Goal: Information Seeking & Learning: Learn about a topic

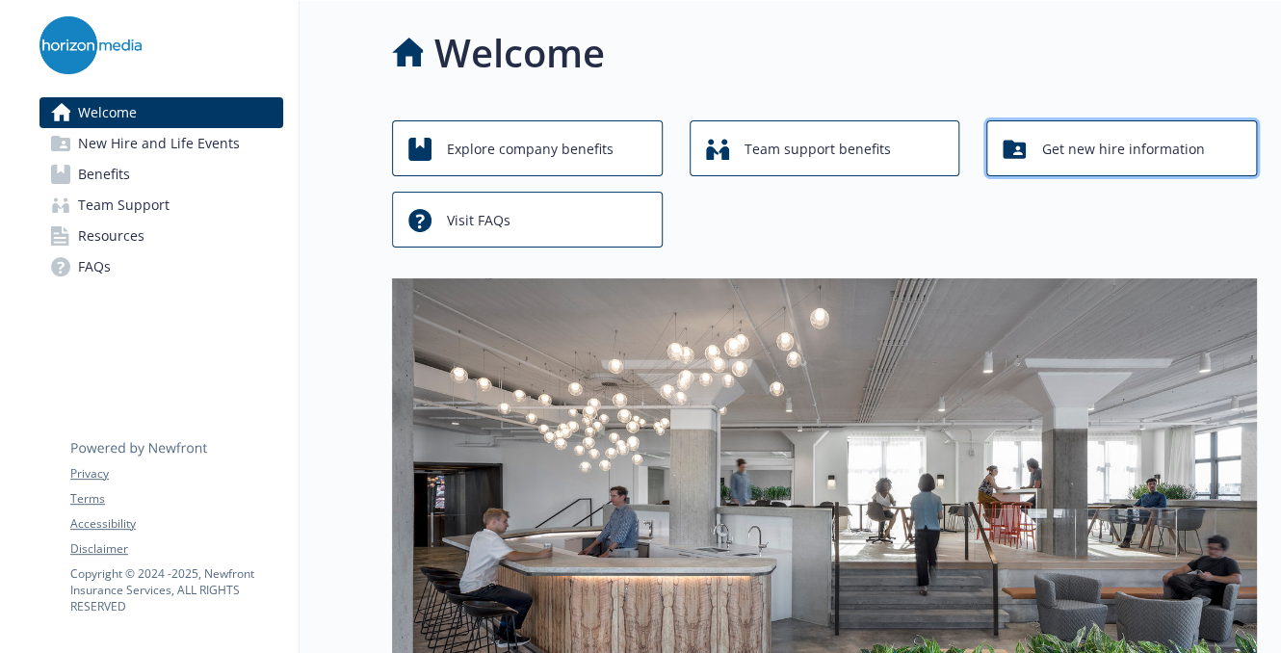
click at [1078, 156] on span "Get new hire information" at bounding box center [1122, 149] width 163 height 37
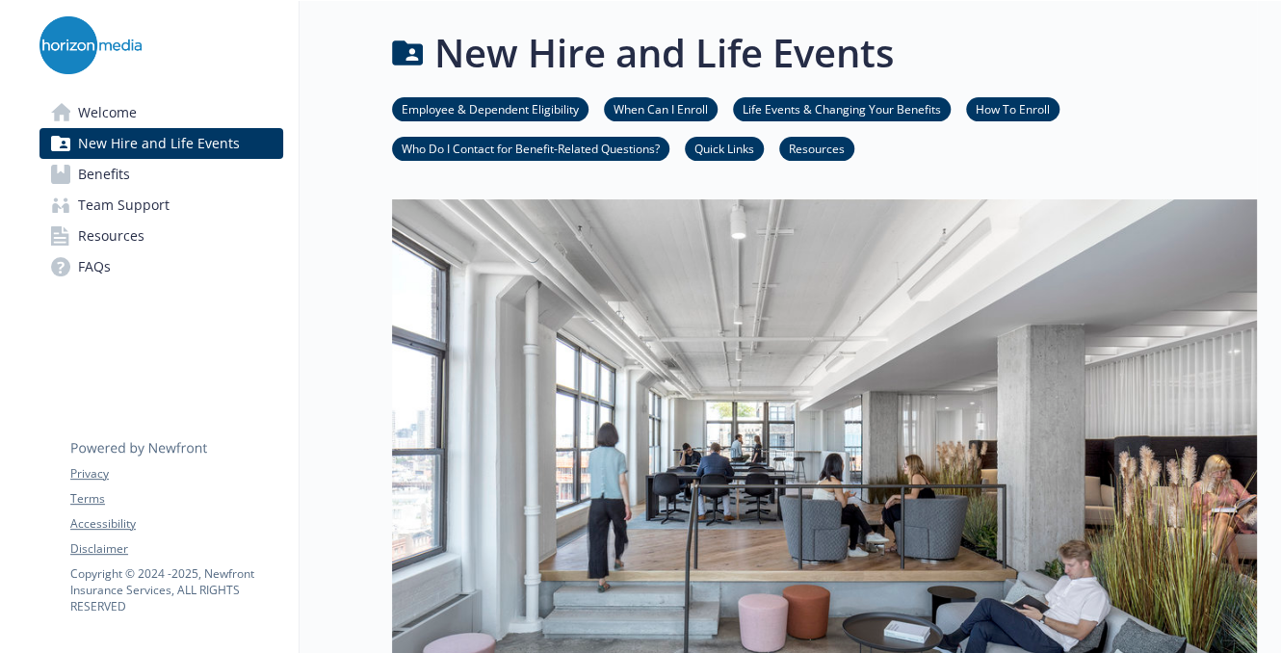
click at [629, 150] on link "Who Do I Contact for Benefit-Related Questions?" at bounding box center [530, 148] width 277 height 18
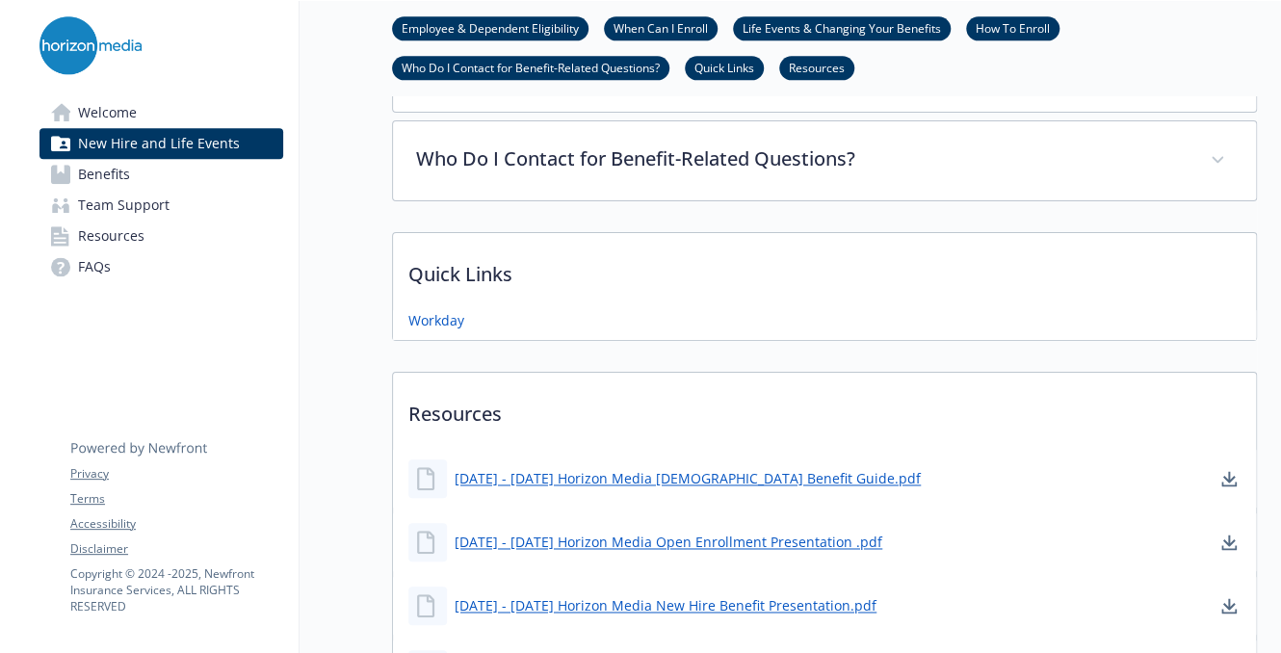
scroll to position [990, 14]
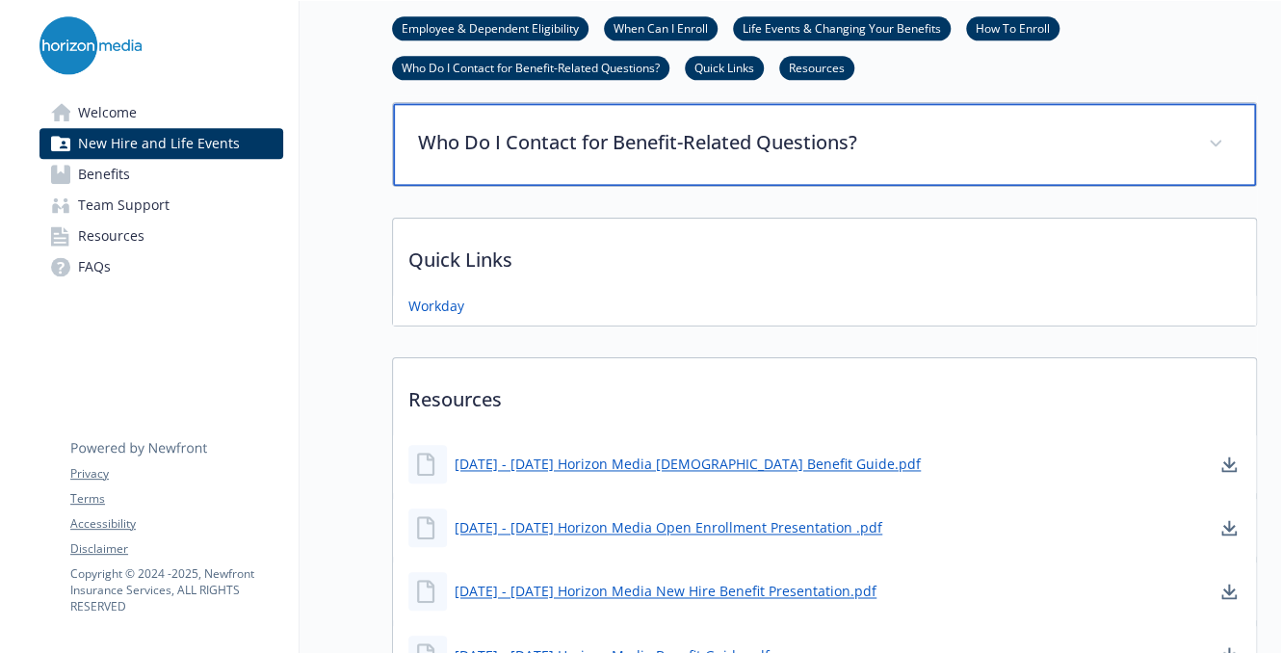
click at [745, 130] on p "Who Do I Contact for Benefit-Related Questions?" at bounding box center [801, 142] width 767 height 29
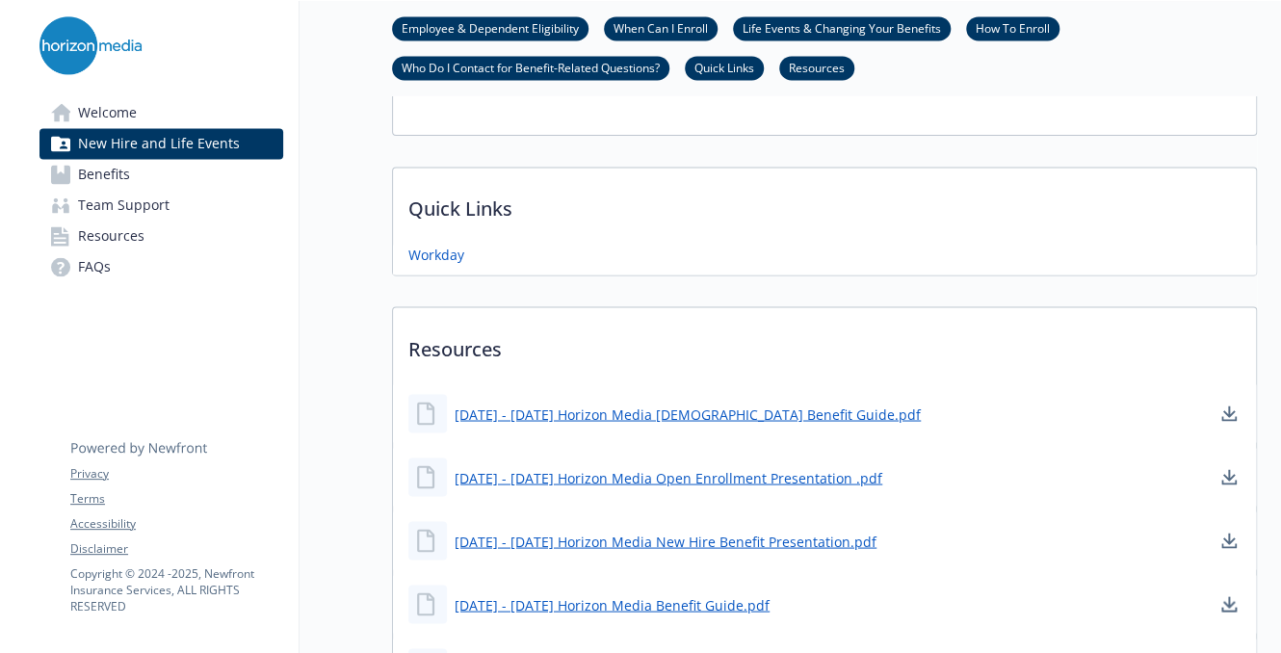
scroll to position [1249, 14]
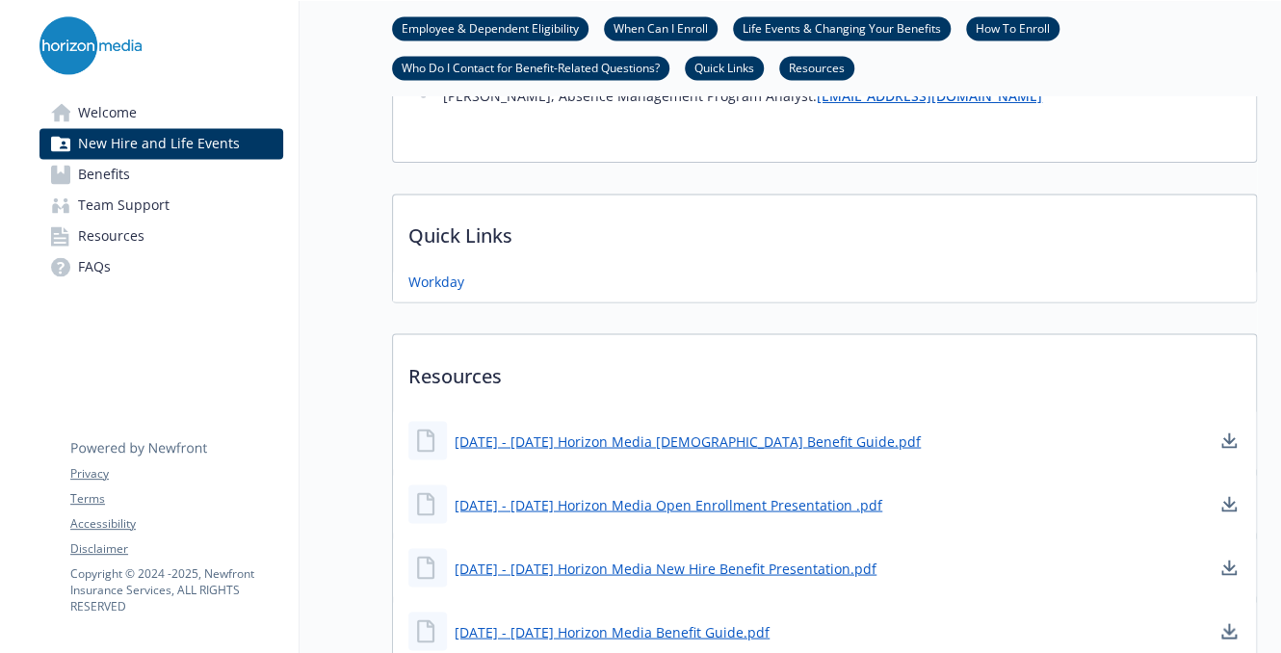
click at [804, 72] on link "Resources" at bounding box center [816, 67] width 75 height 18
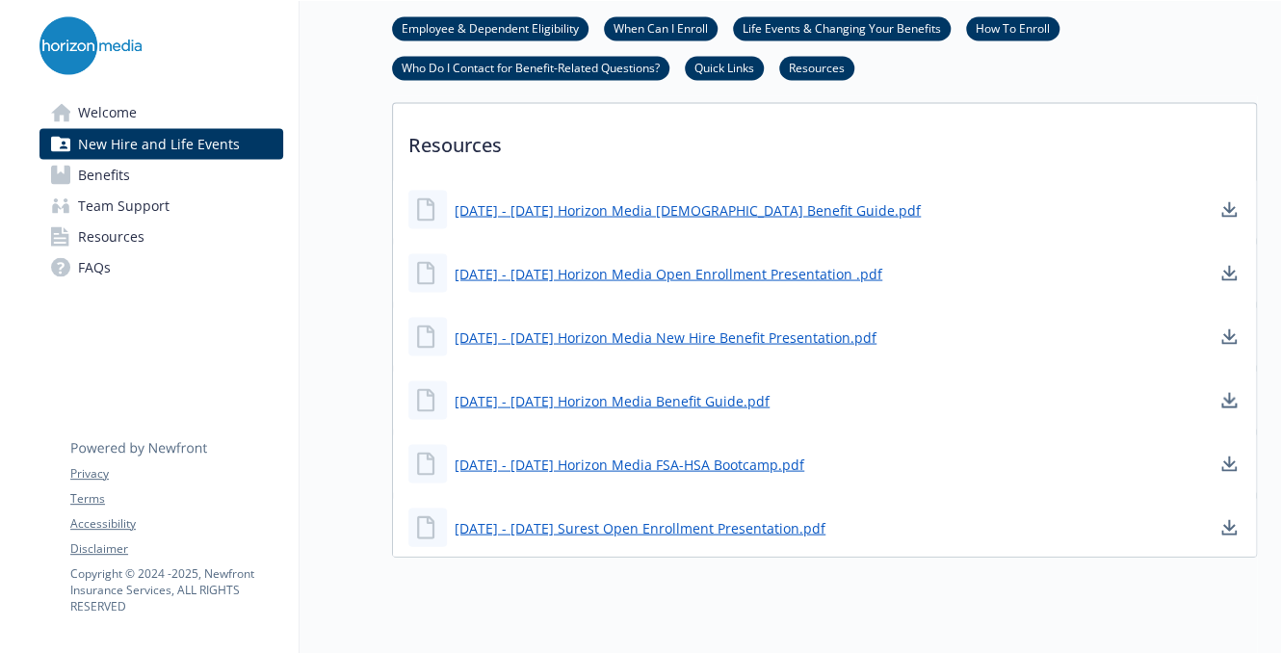
click at [991, 23] on link "How To Enroll" at bounding box center [1012, 27] width 93 height 18
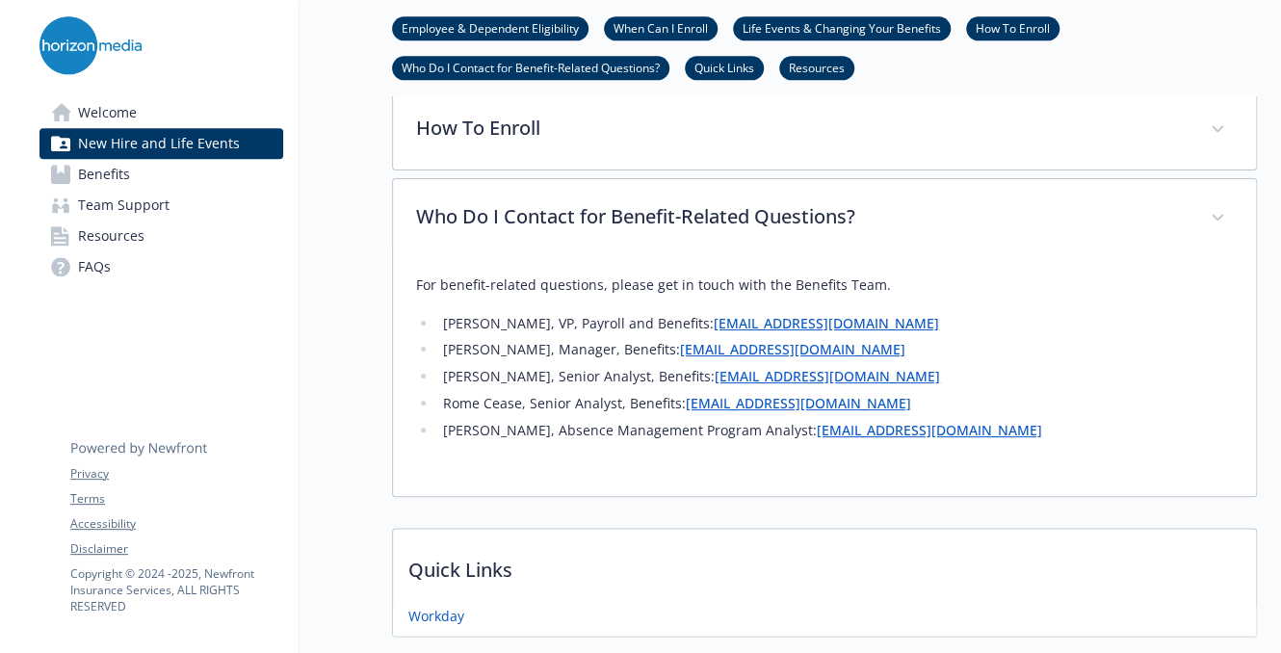
scroll to position [902, 14]
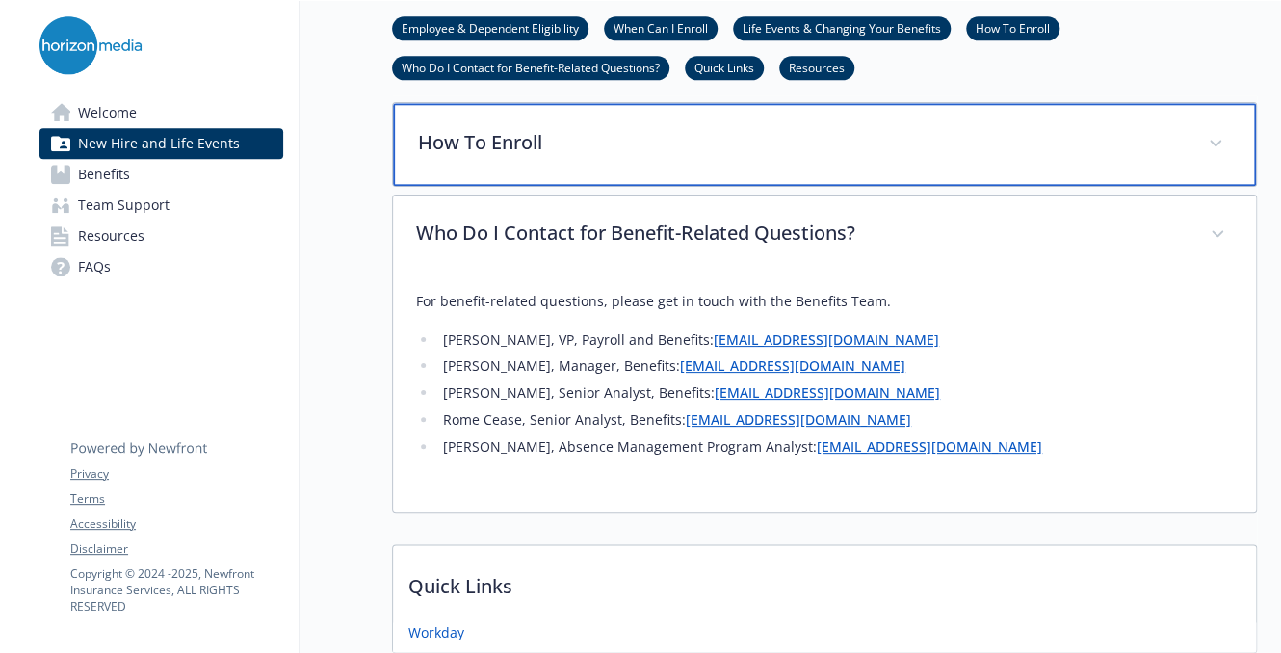
click at [913, 133] on p "How To Enroll" at bounding box center [801, 142] width 767 height 29
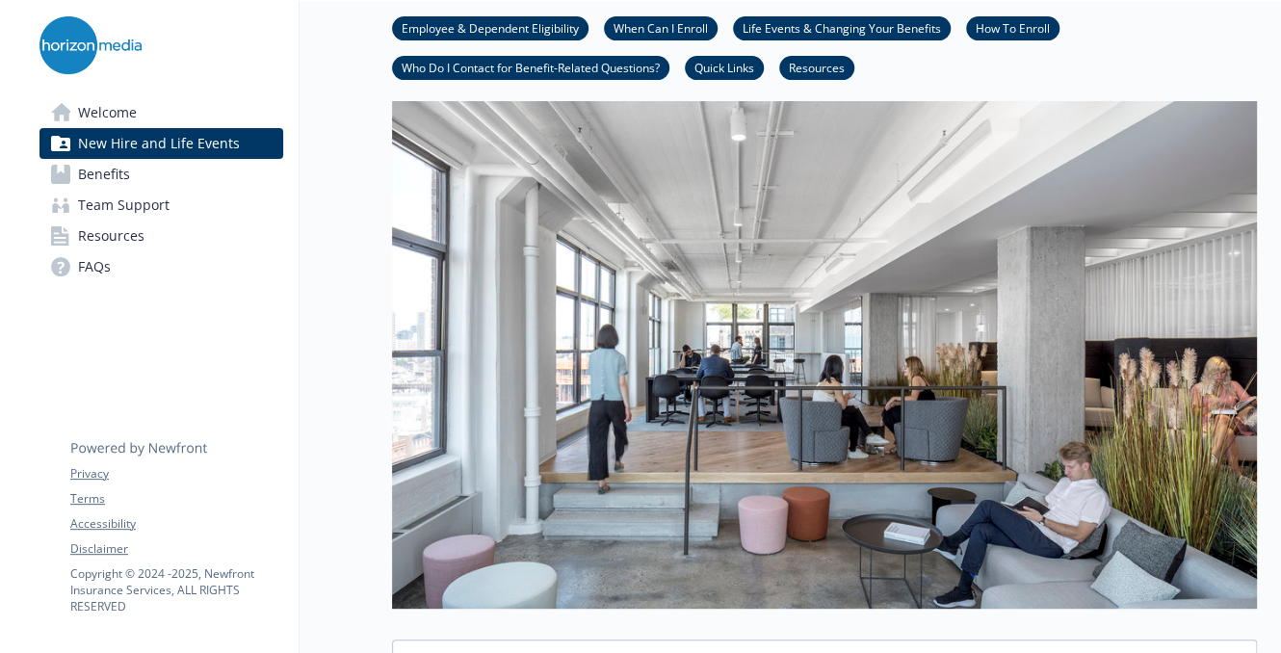
scroll to position [0, 14]
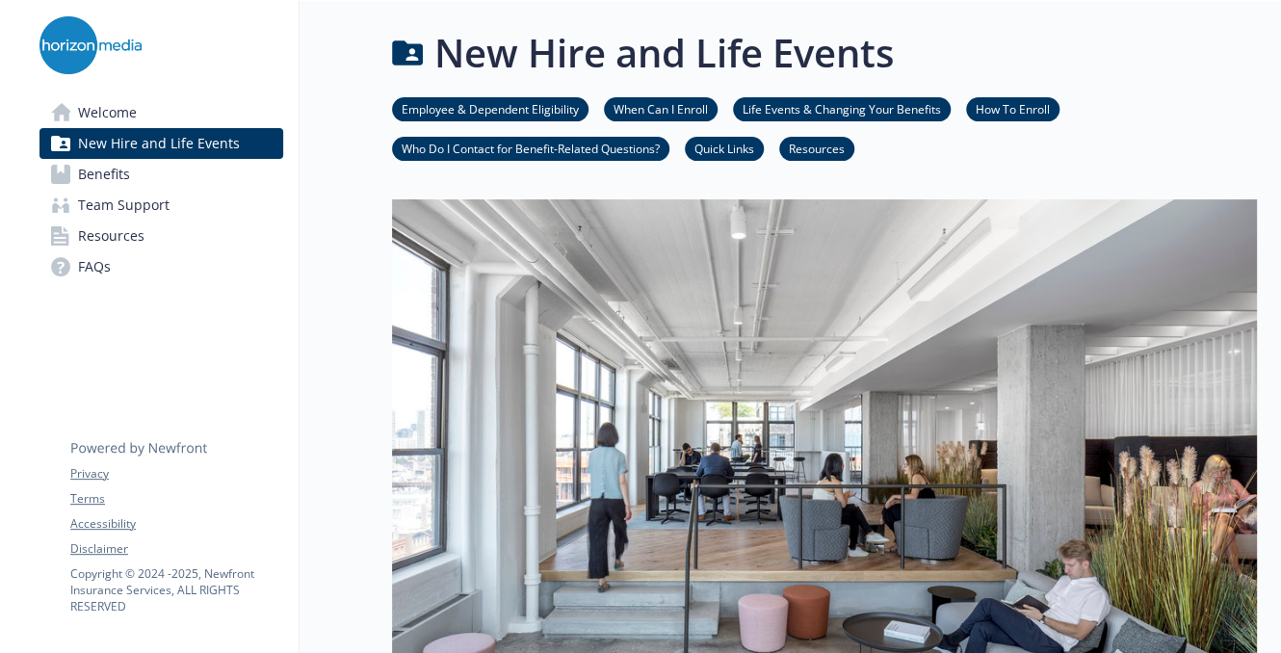
click at [143, 186] on link "Benefits" at bounding box center [161, 174] width 244 height 31
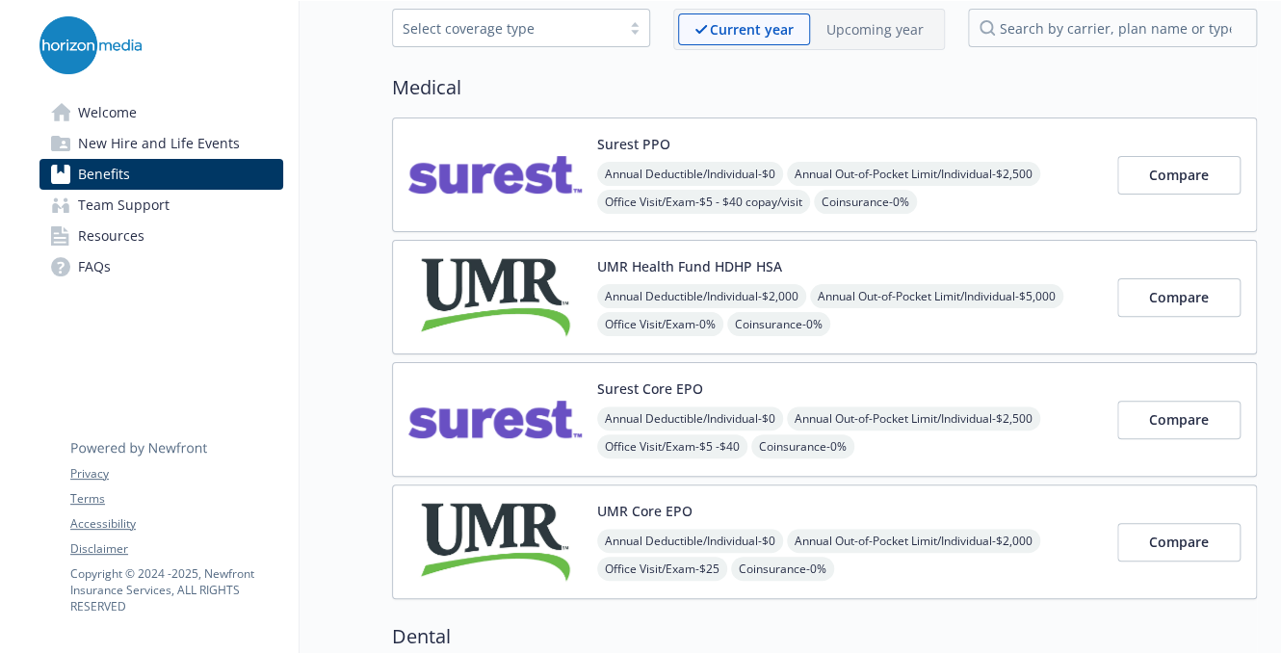
click at [519, 419] on img at bounding box center [494, 420] width 173 height 82
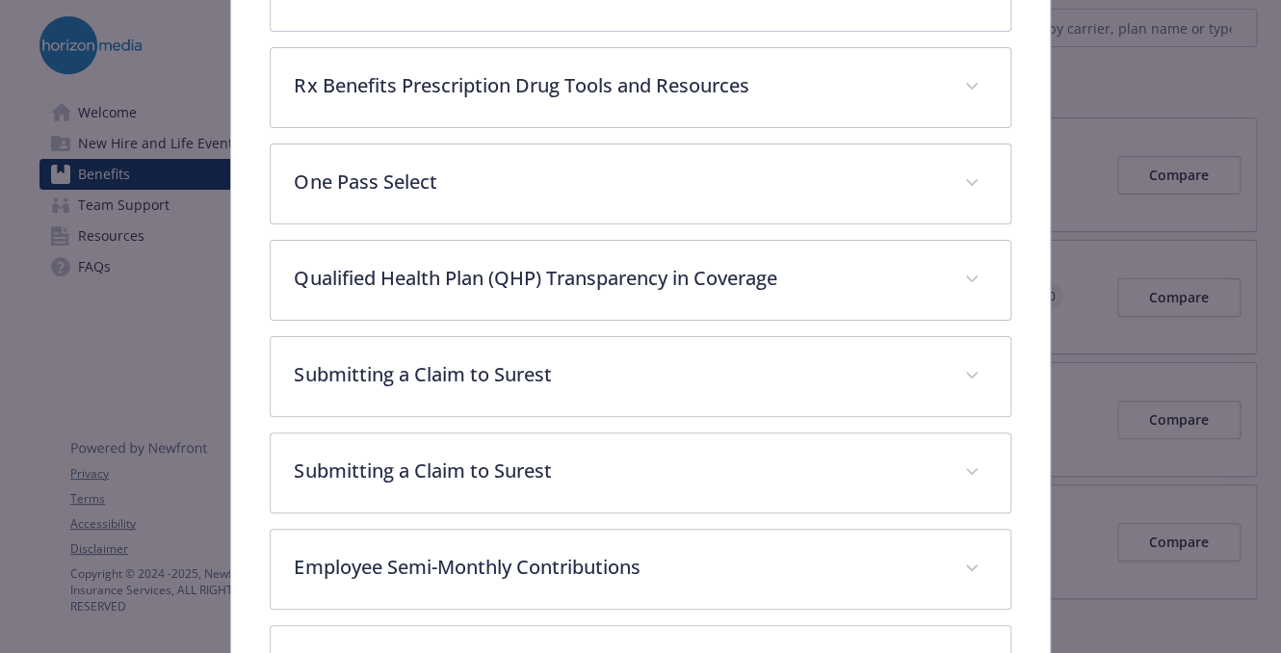
scroll to position [347, 0]
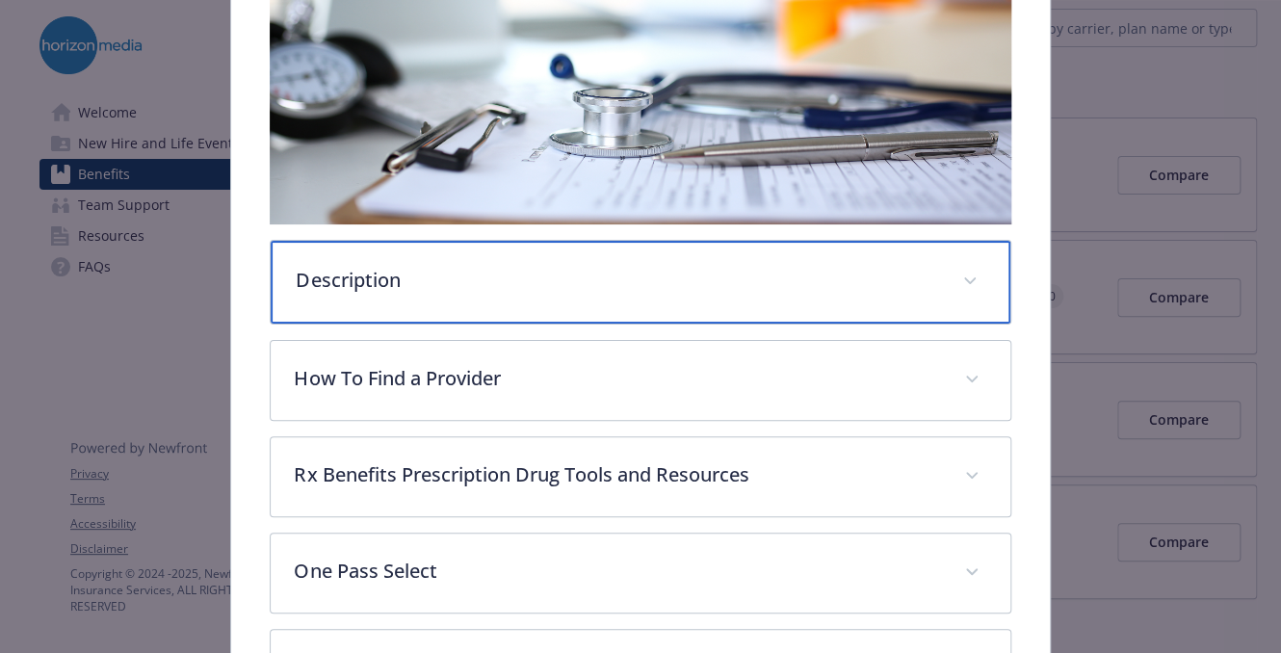
click at [495, 277] on p "Description" at bounding box center [617, 280] width 643 height 29
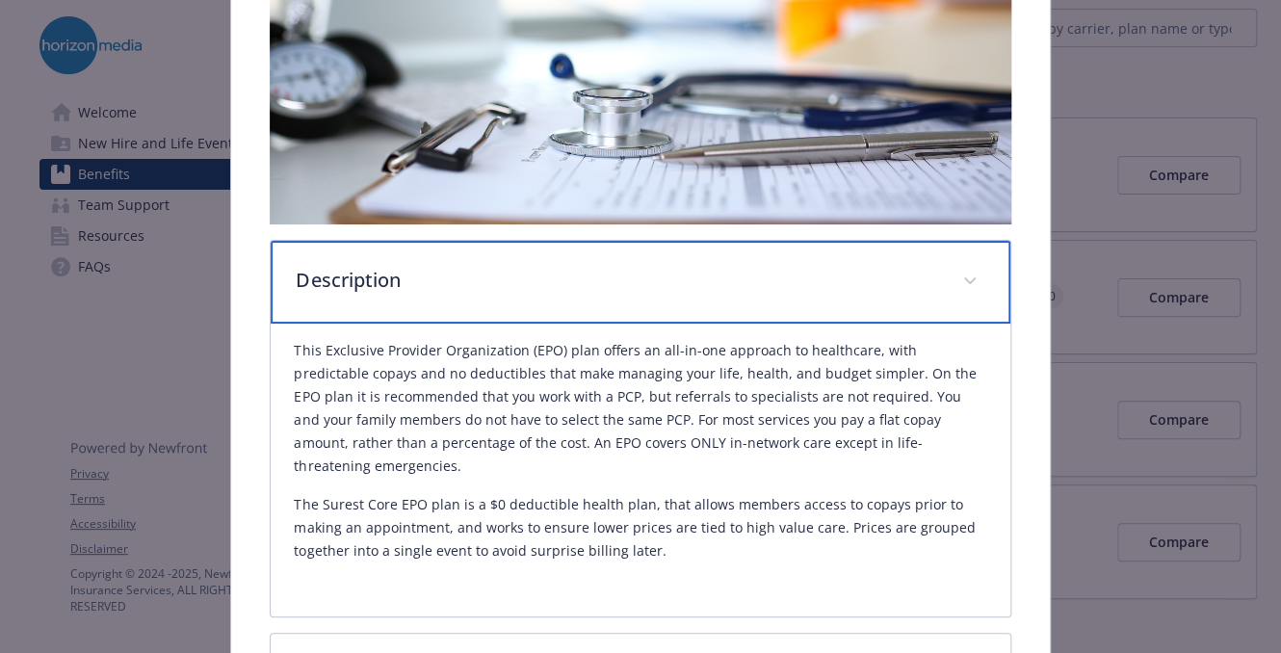
click at [495, 277] on p "Description" at bounding box center [617, 280] width 643 height 29
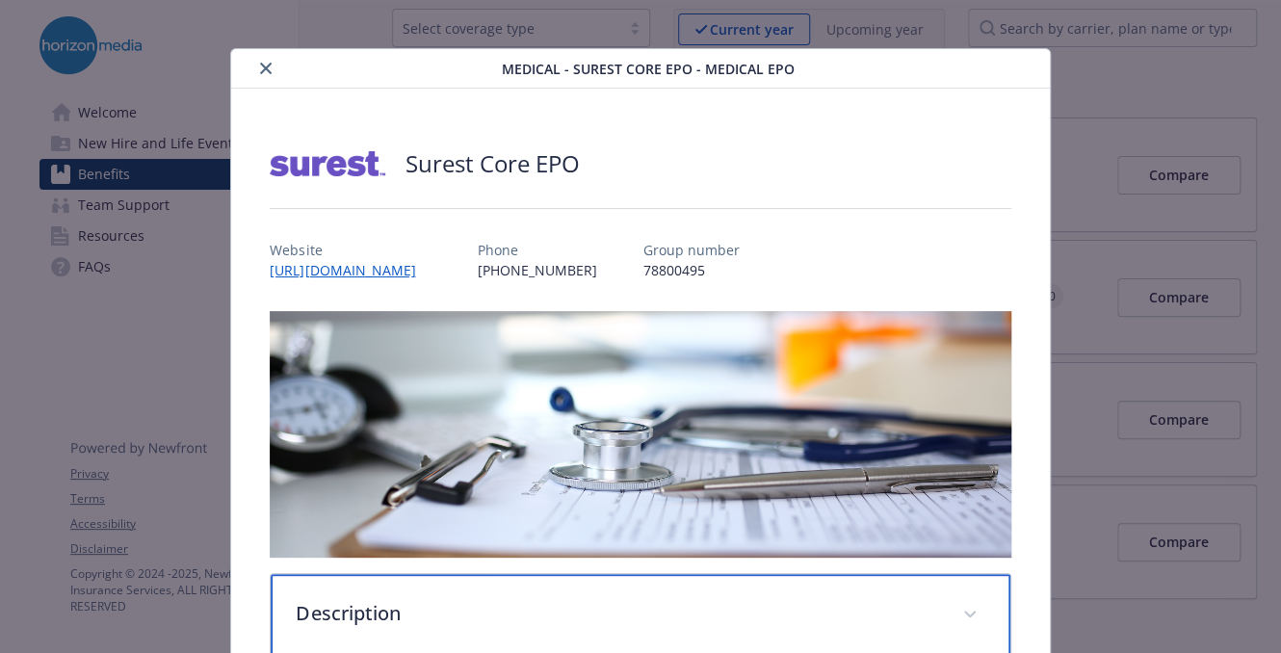
scroll to position [0, 0]
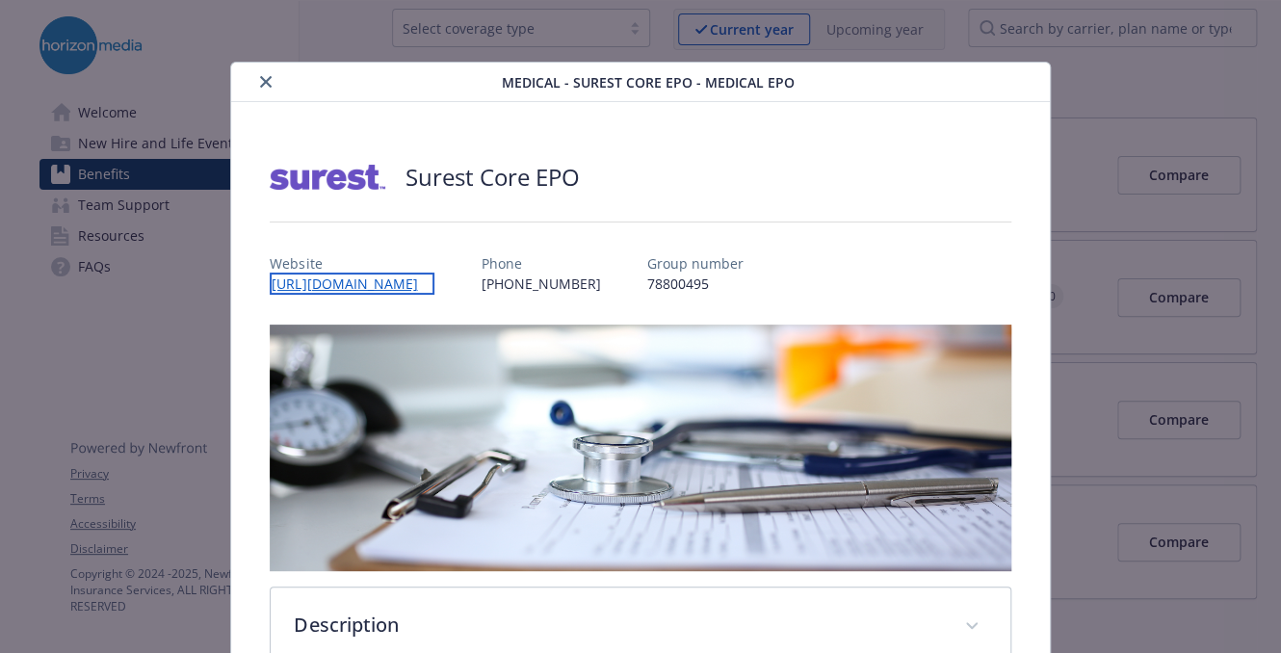
click at [434, 283] on link "[URL][DOMAIN_NAME]" at bounding box center [352, 284] width 165 height 22
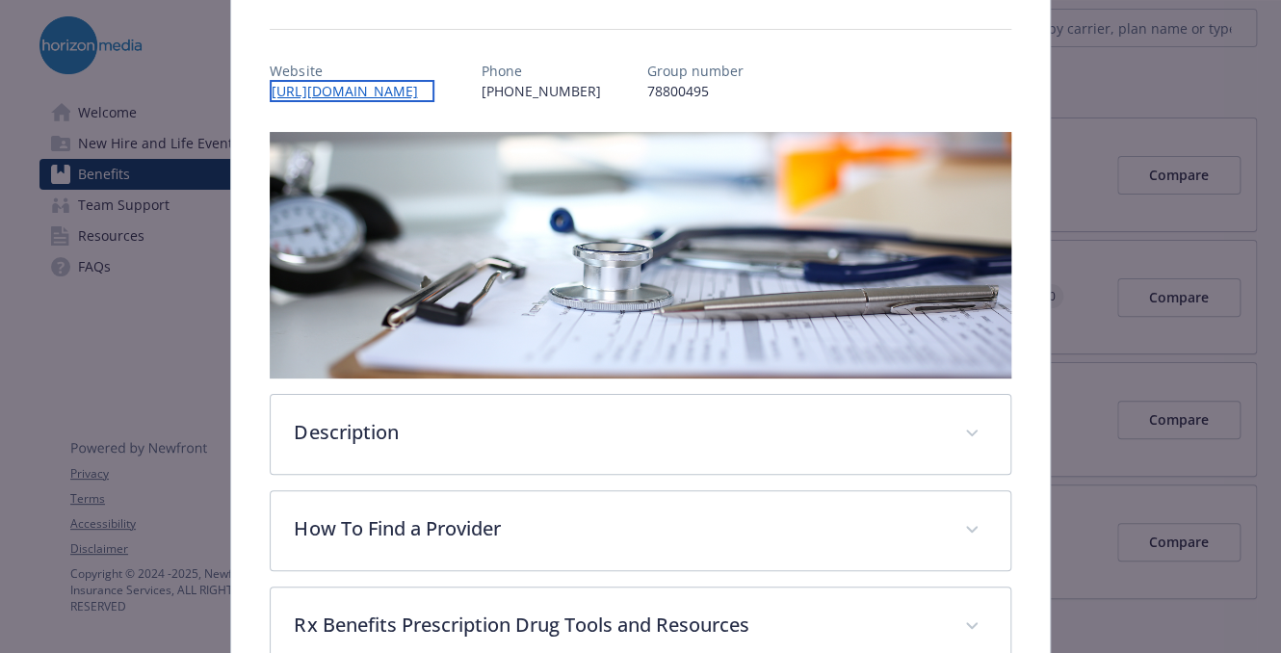
scroll to position [96, 0]
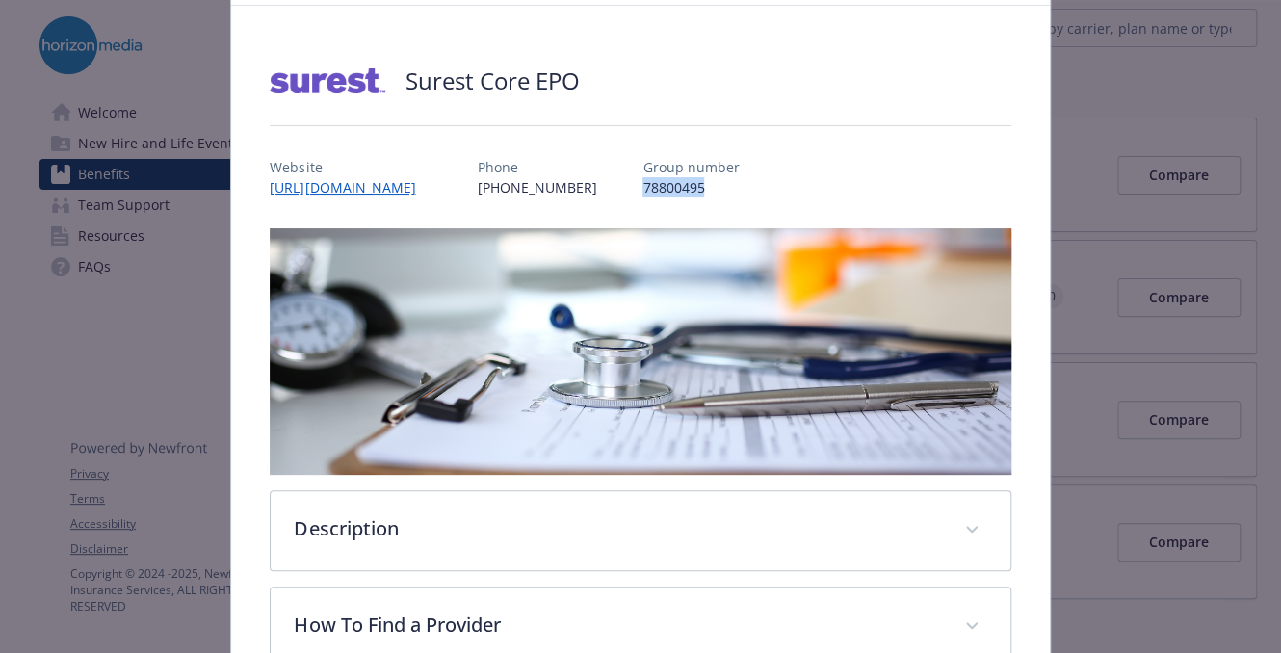
drag, startPoint x: 728, startPoint y: 185, endPoint x: 643, endPoint y: 182, distance: 85.8
click at [643, 182] on div "Website [URL][DOMAIN_NAME] Phone [PHONE_NUMBER] Group number 78800495" at bounding box center [640, 170] width 741 height 56
copy p "78800495"
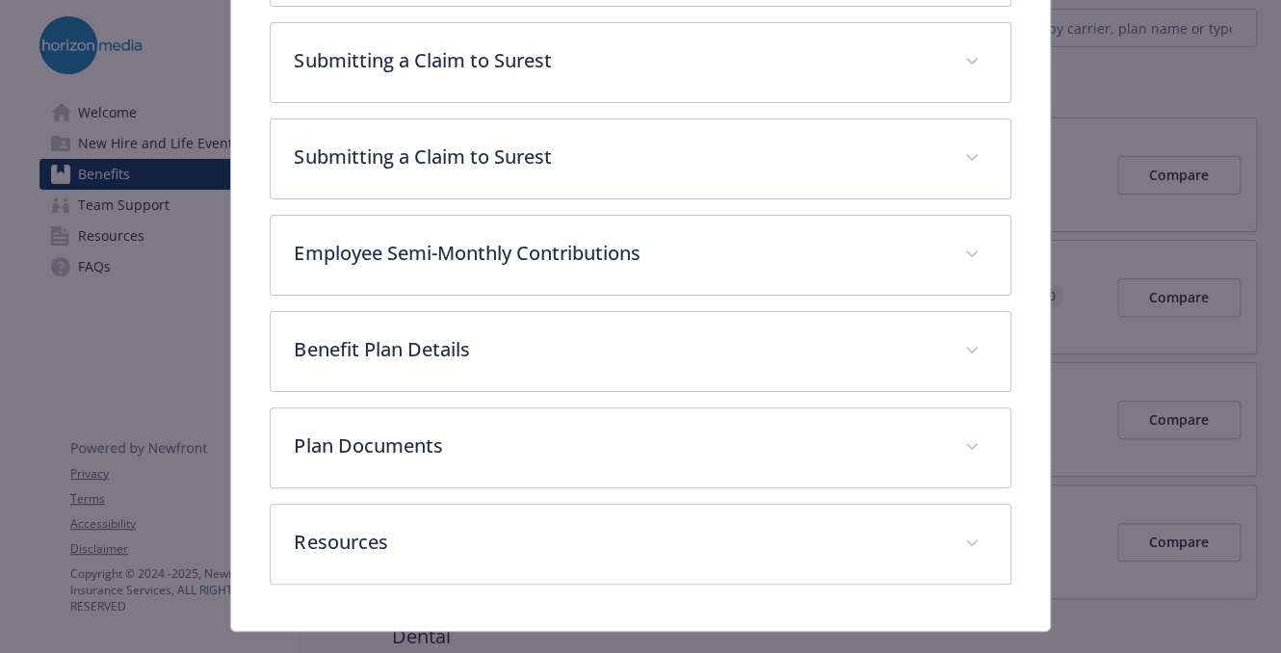
scroll to position [1060, 0]
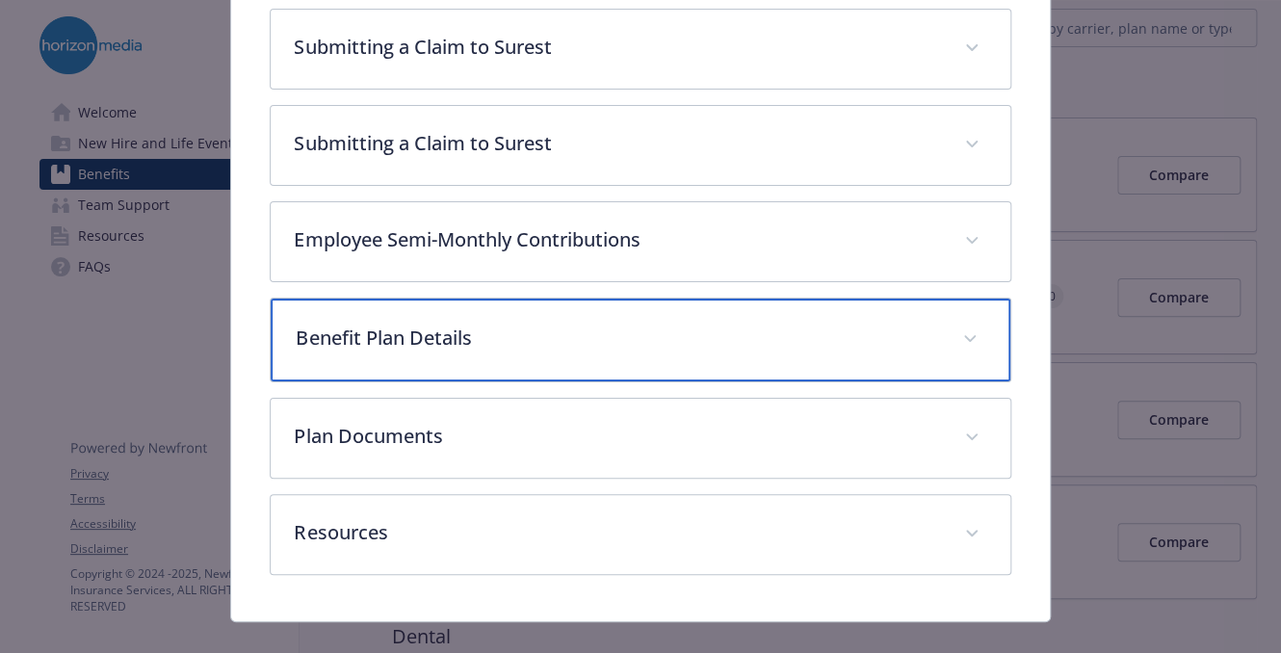
click at [417, 313] on div "Benefit Plan Details" at bounding box center [640, 340] width 739 height 83
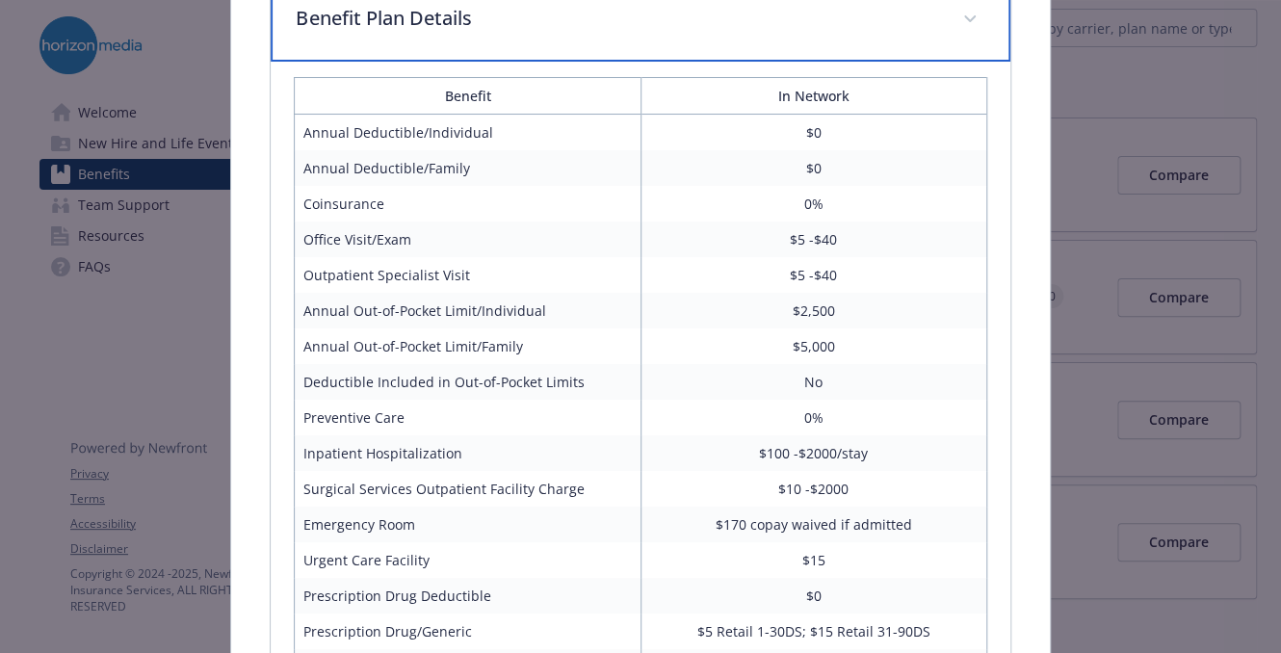
scroll to position [1091, 0]
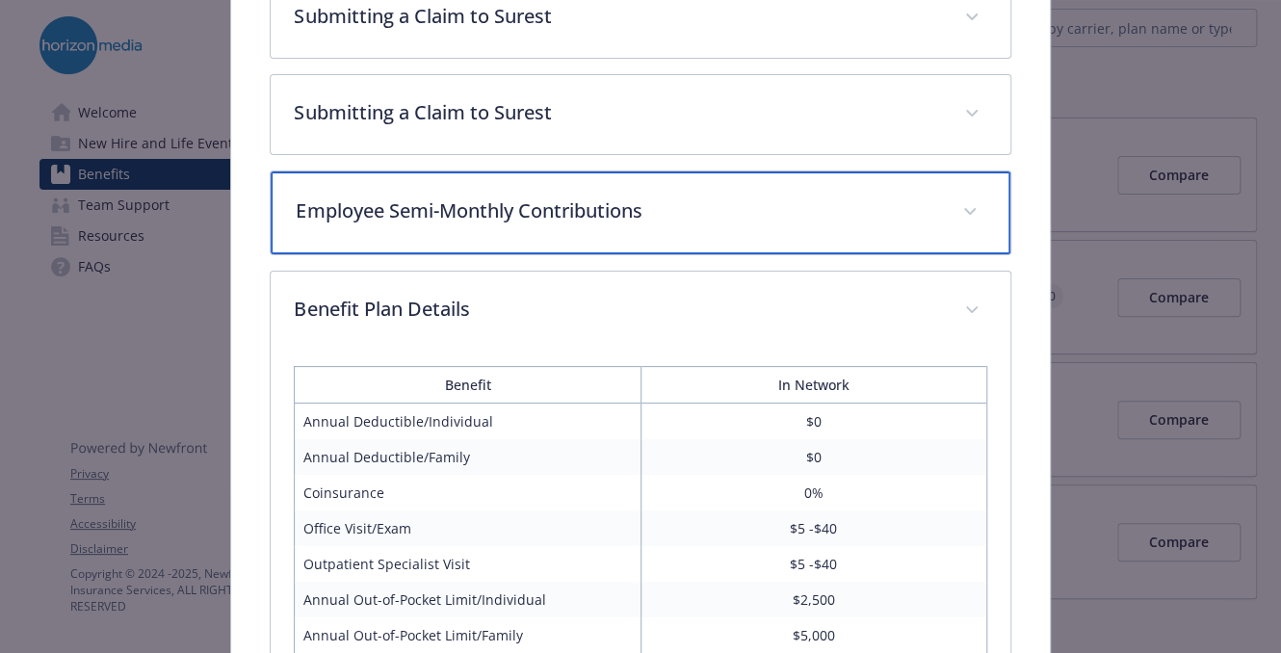
click at [524, 214] on p "Employee Semi-Monthly Contributions" at bounding box center [617, 211] width 643 height 29
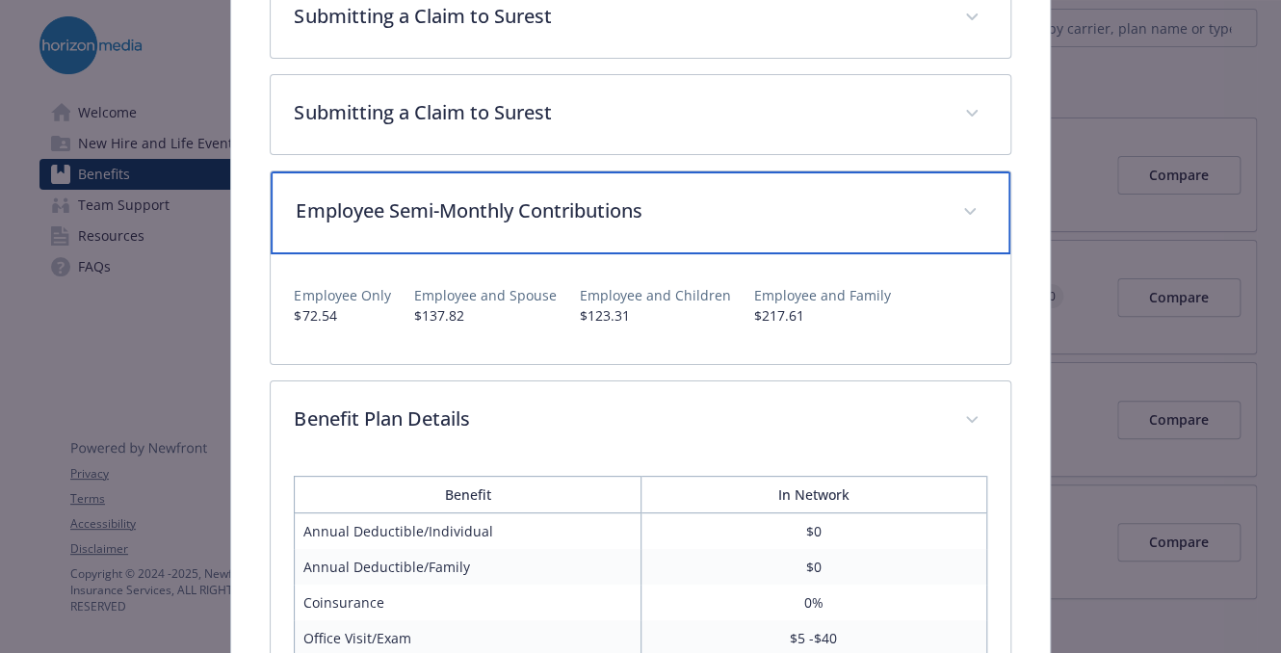
click at [524, 214] on p "Employee Semi-Monthly Contributions" at bounding box center [617, 211] width 643 height 29
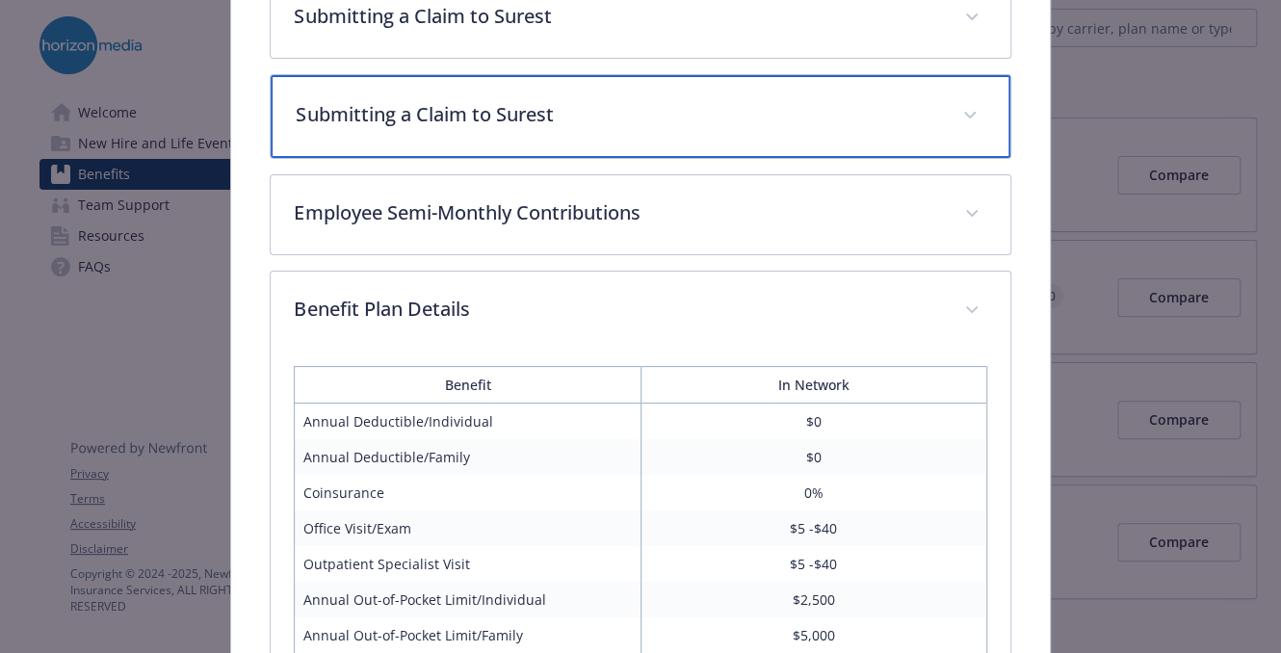
click at [494, 115] on p "Submitting a Claim to Surest" at bounding box center [617, 114] width 643 height 29
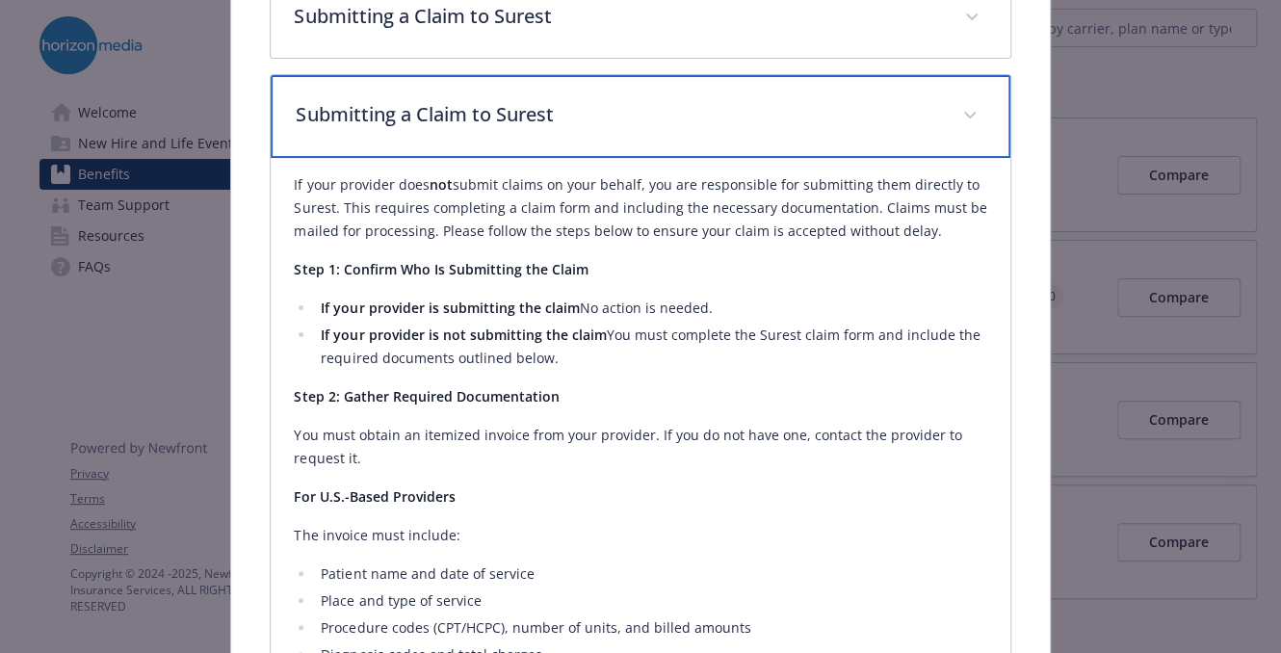
click at [494, 115] on p "Submitting a Claim to Surest" at bounding box center [617, 114] width 643 height 29
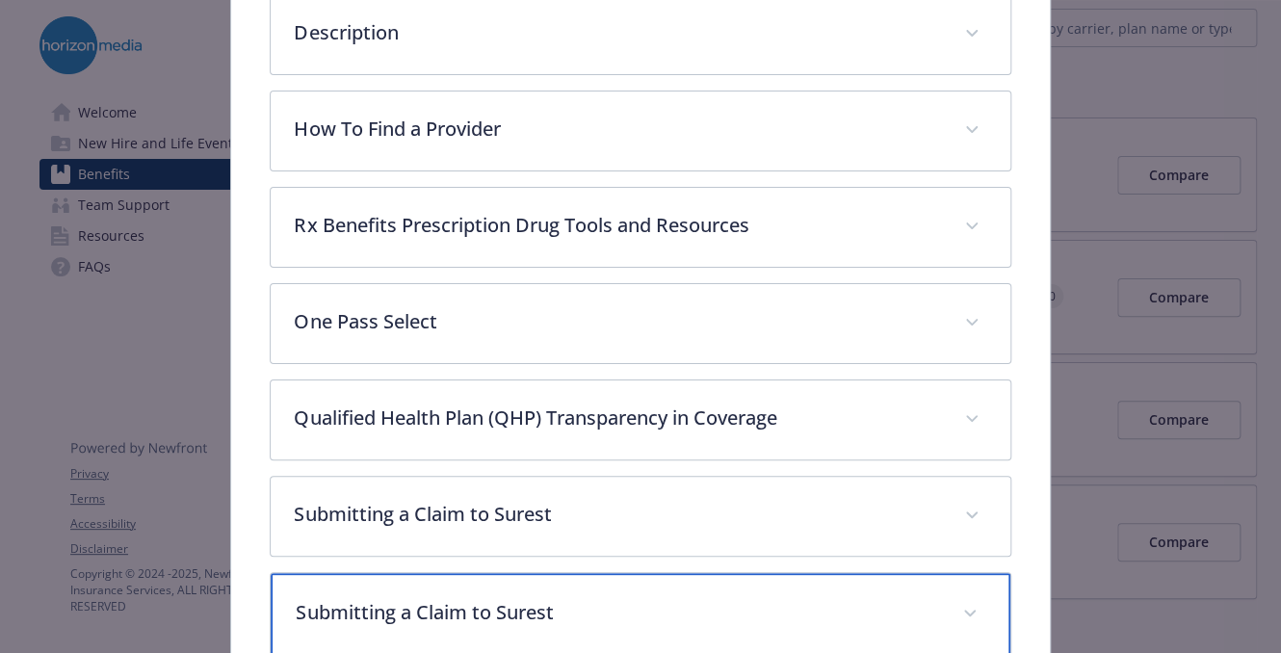
scroll to position [416, 0]
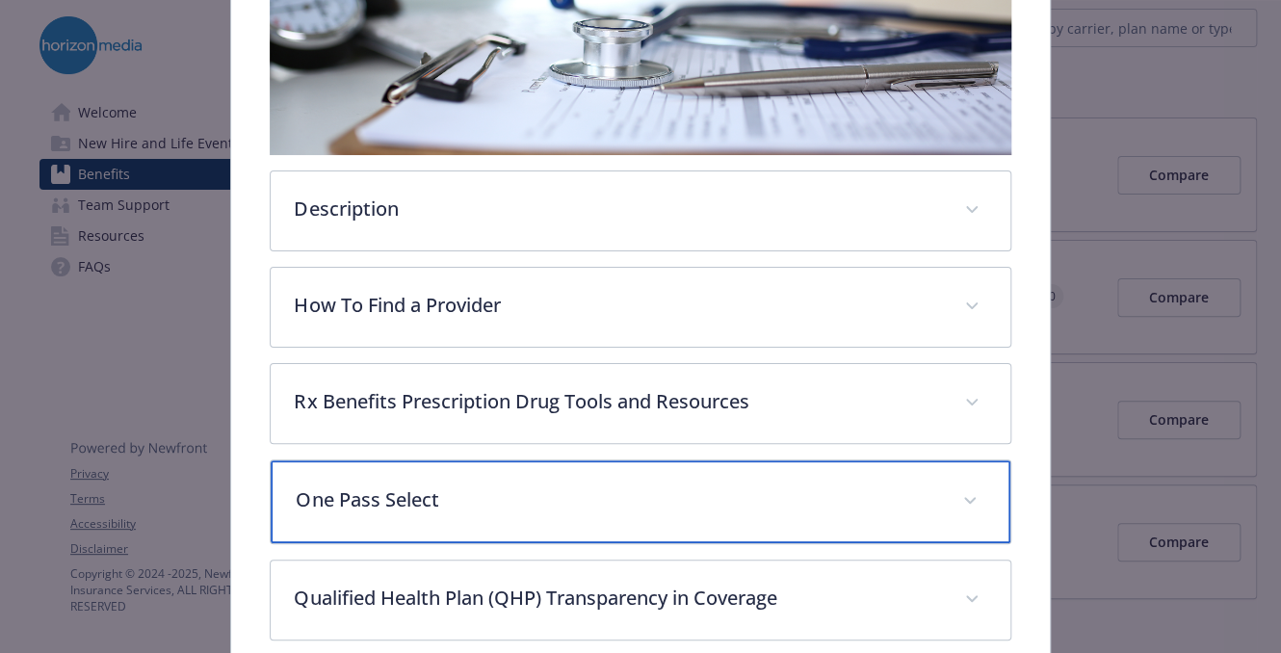
click at [470, 461] on div "One Pass Select" at bounding box center [640, 501] width 739 height 83
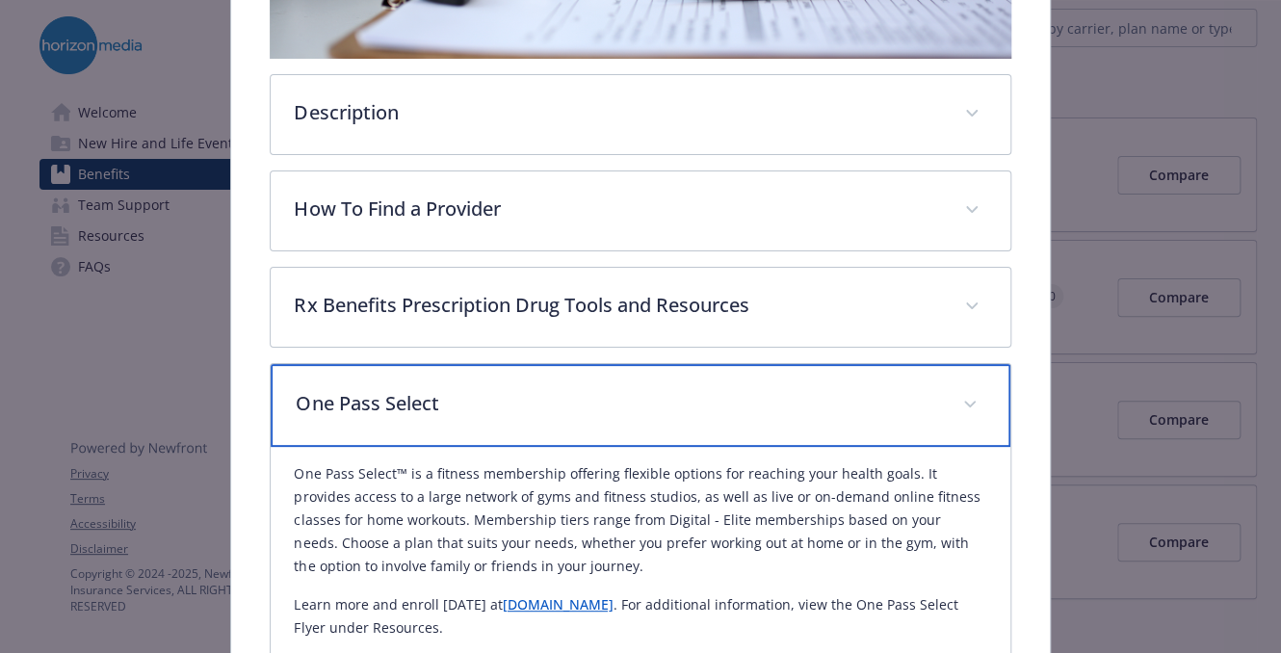
scroll to position [609, 0]
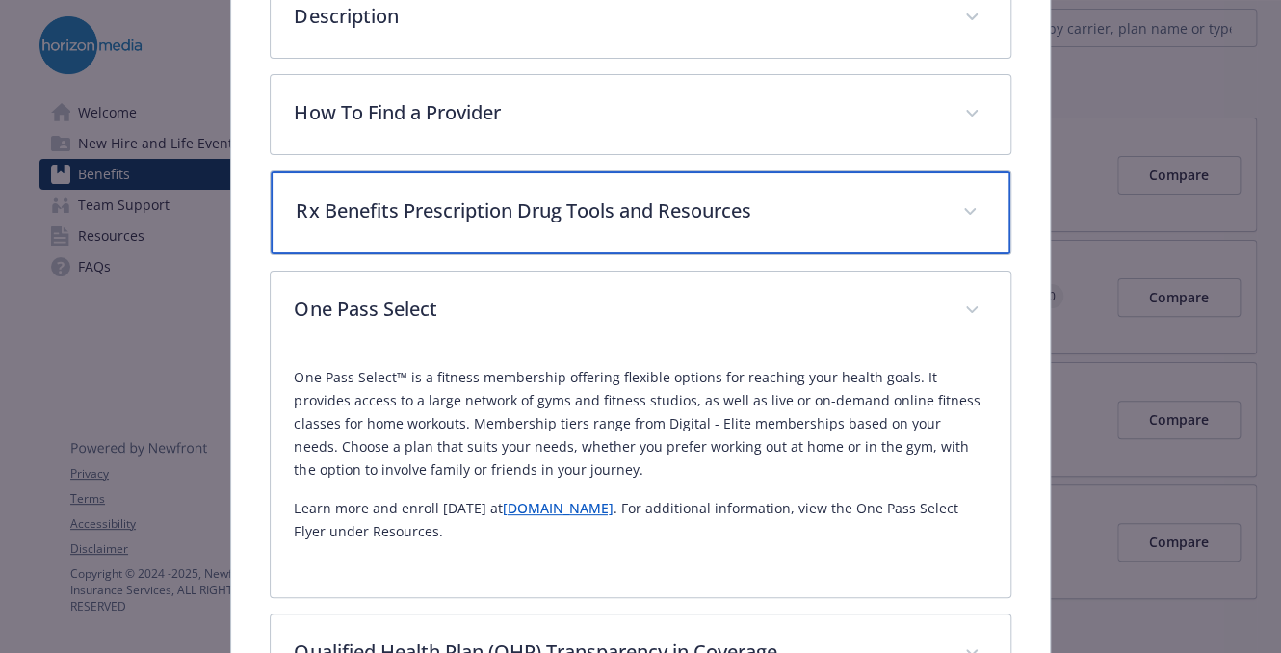
click at [562, 197] on p "Rx Benefits Prescription Drug Tools and Resources" at bounding box center [617, 211] width 643 height 29
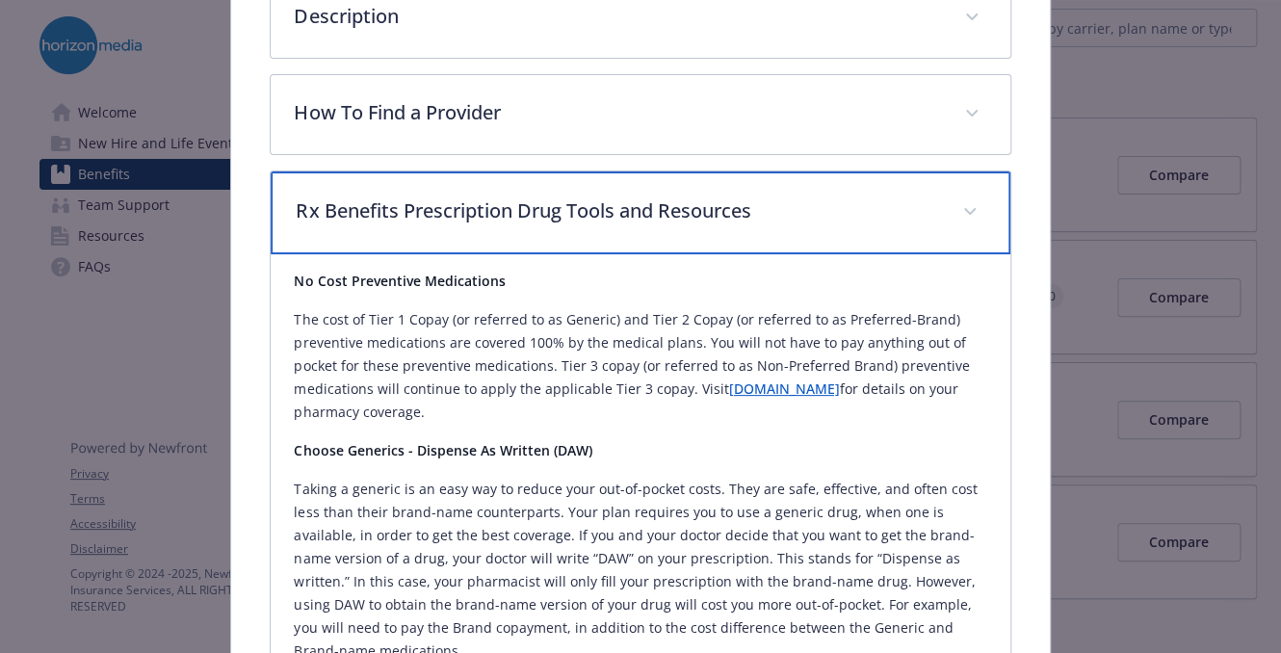
click at [562, 197] on p "Rx Benefits Prescription Drug Tools and Resources" at bounding box center [617, 211] width 643 height 29
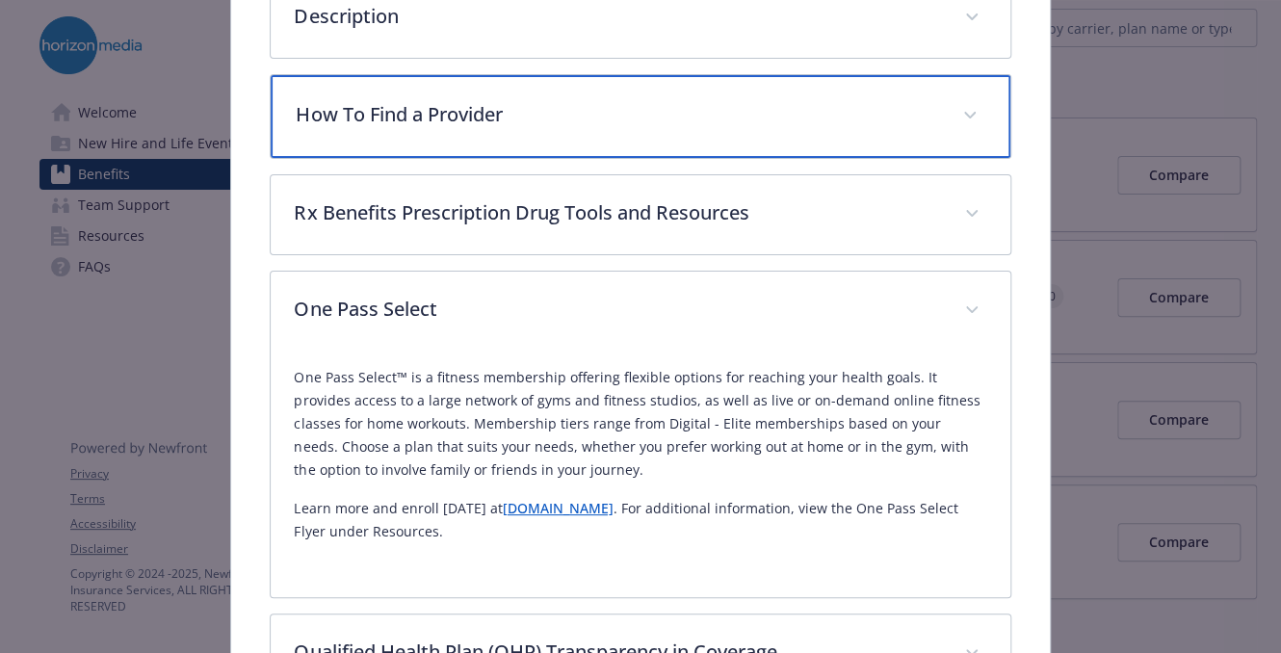
click at [526, 84] on div "How To Find a Provider" at bounding box center [640, 116] width 739 height 83
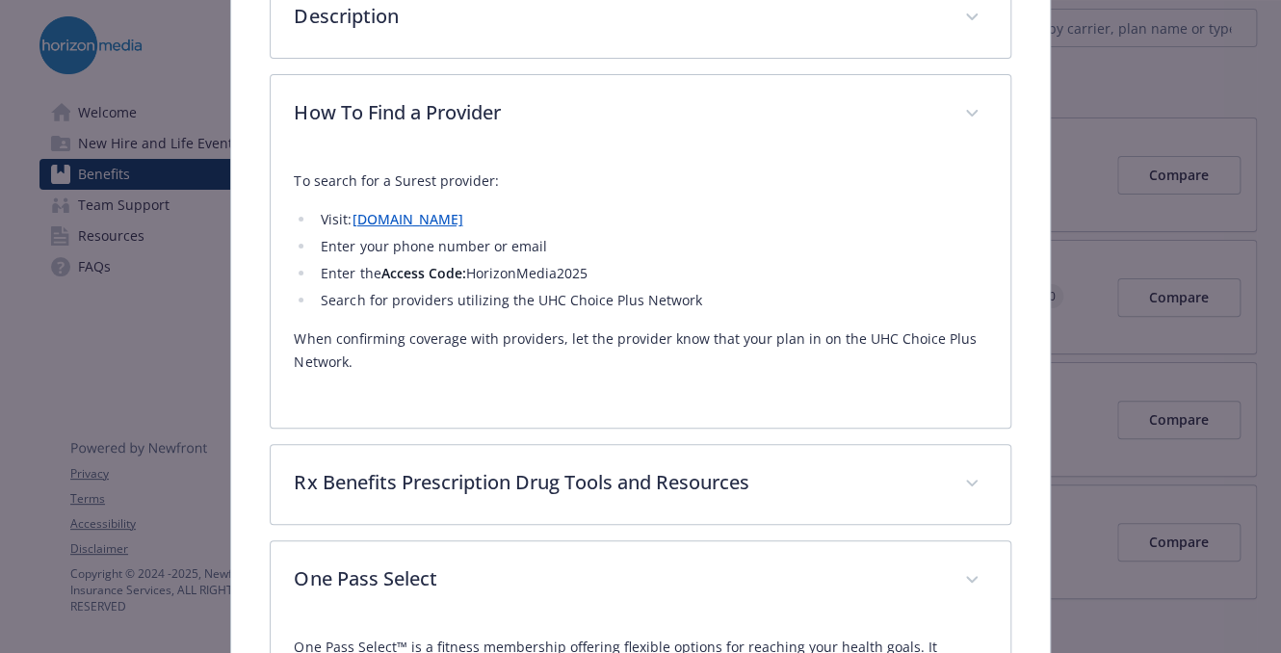
click at [432, 221] on link "[DOMAIN_NAME]" at bounding box center [407, 219] width 111 height 18
drag, startPoint x: 593, startPoint y: 267, endPoint x: 464, endPoint y: 271, distance: 129.2
click at [464, 271] on li "Enter the Access Code: HorizonMedia2025" at bounding box center [650, 273] width 671 height 23
copy li "HorizonMedia2025"
click at [821, 355] on p "When confirming coverage with providers, let the provider know that your plan i…" at bounding box center [640, 351] width 693 height 46
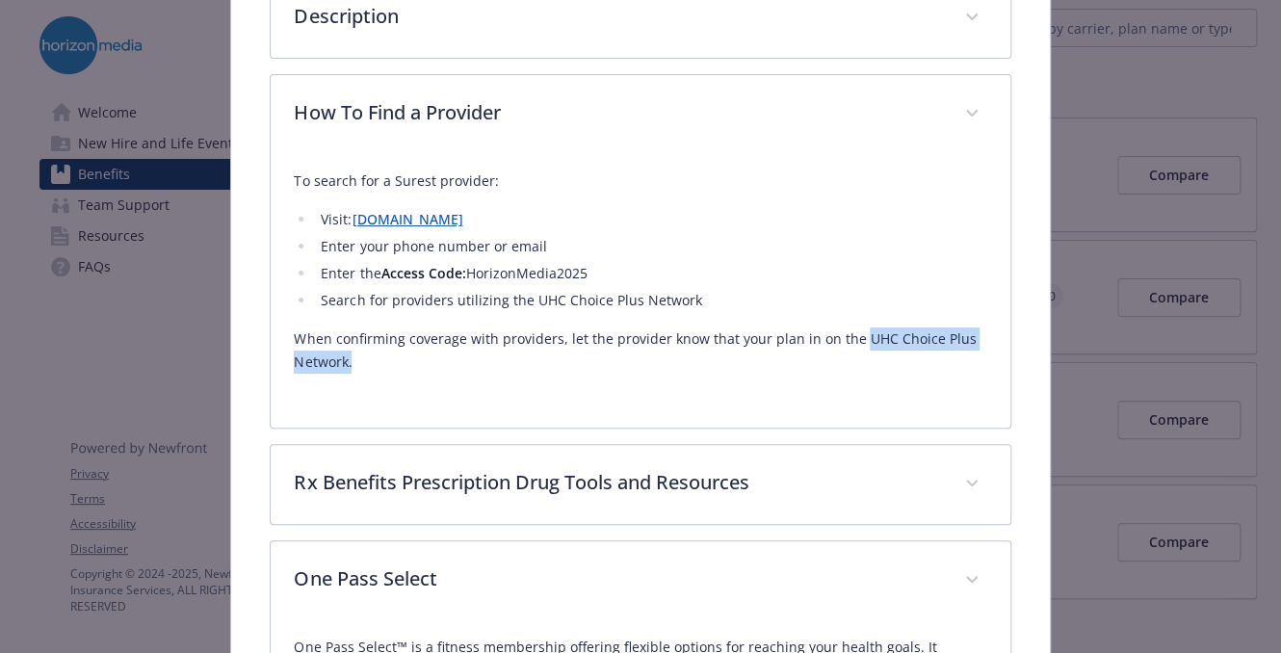
drag, startPoint x: 829, startPoint y: 352, endPoint x: 851, endPoint y: 338, distance: 25.9
click at [851, 338] on p "When confirming coverage with providers, let the provider know that your plan i…" at bounding box center [640, 351] width 693 height 46
copy p "UHC Choice Plus Network."
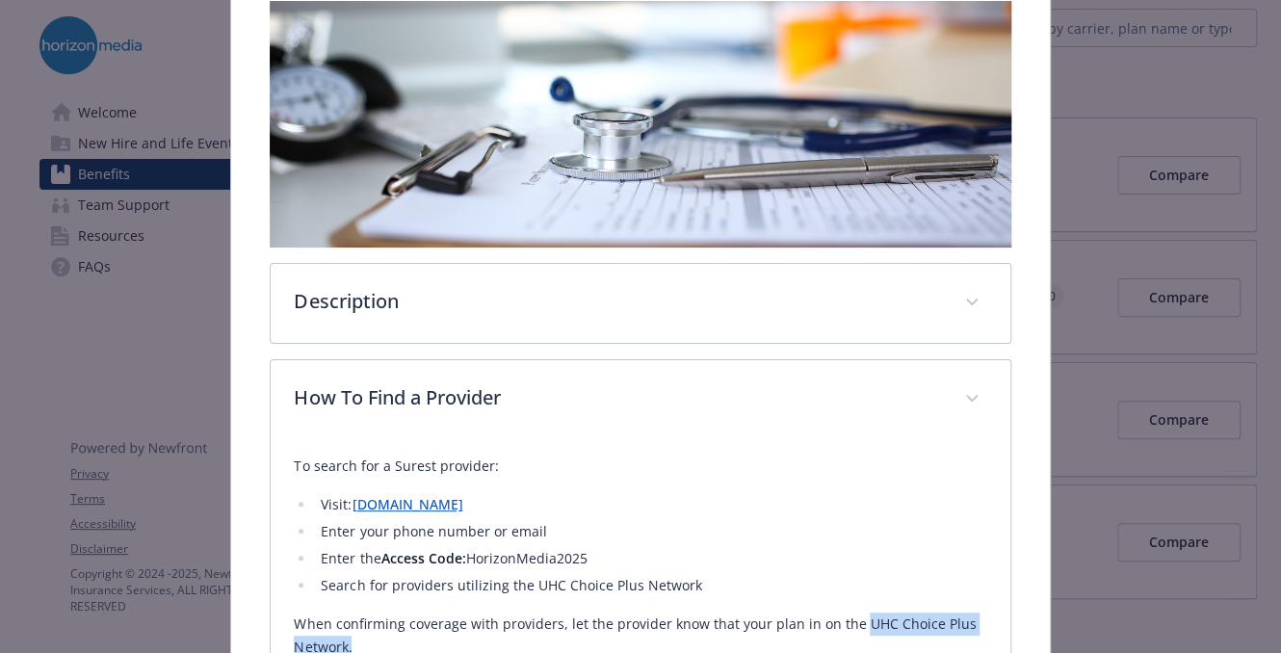
scroll to position [320, 0]
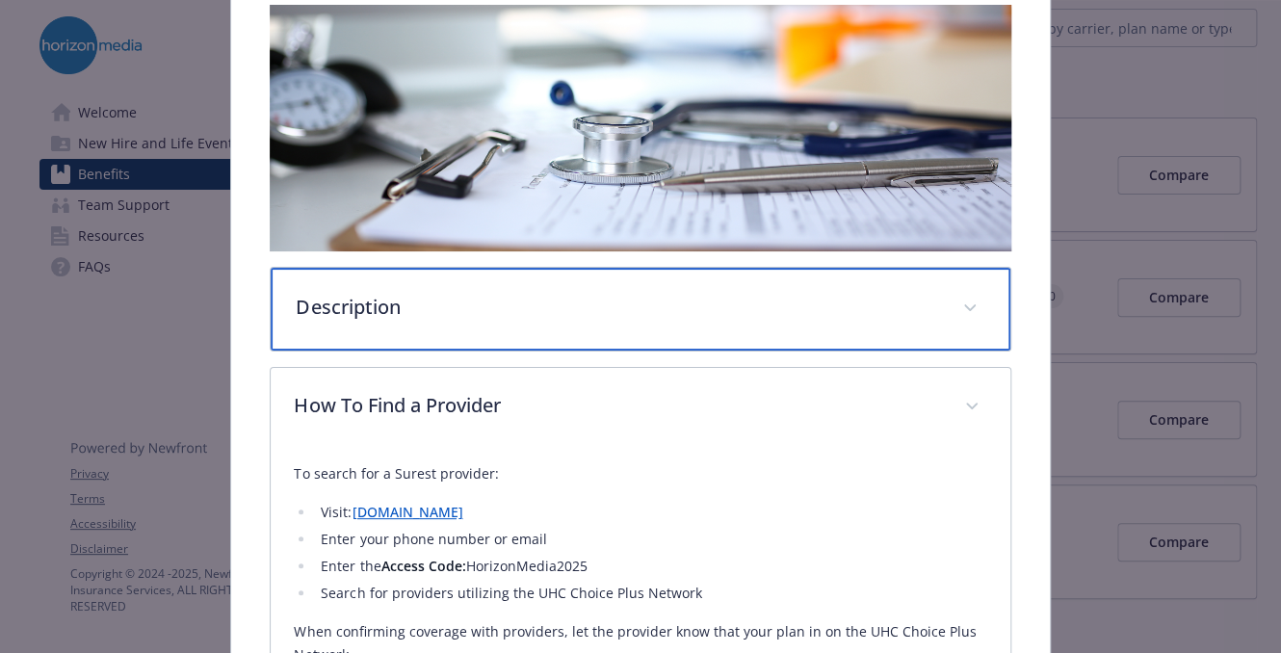
click at [823, 276] on div "Description" at bounding box center [640, 309] width 739 height 83
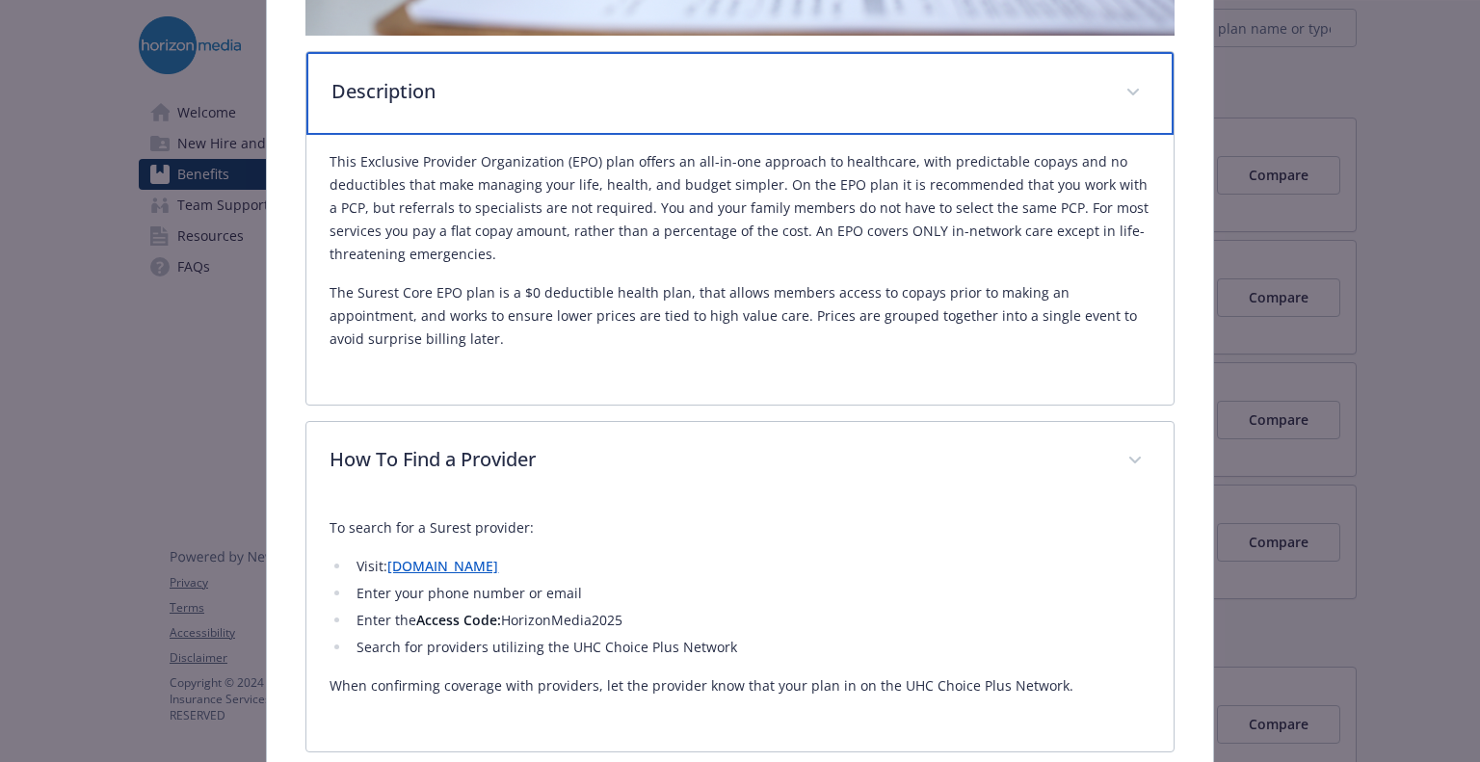
scroll to position [620, 0]
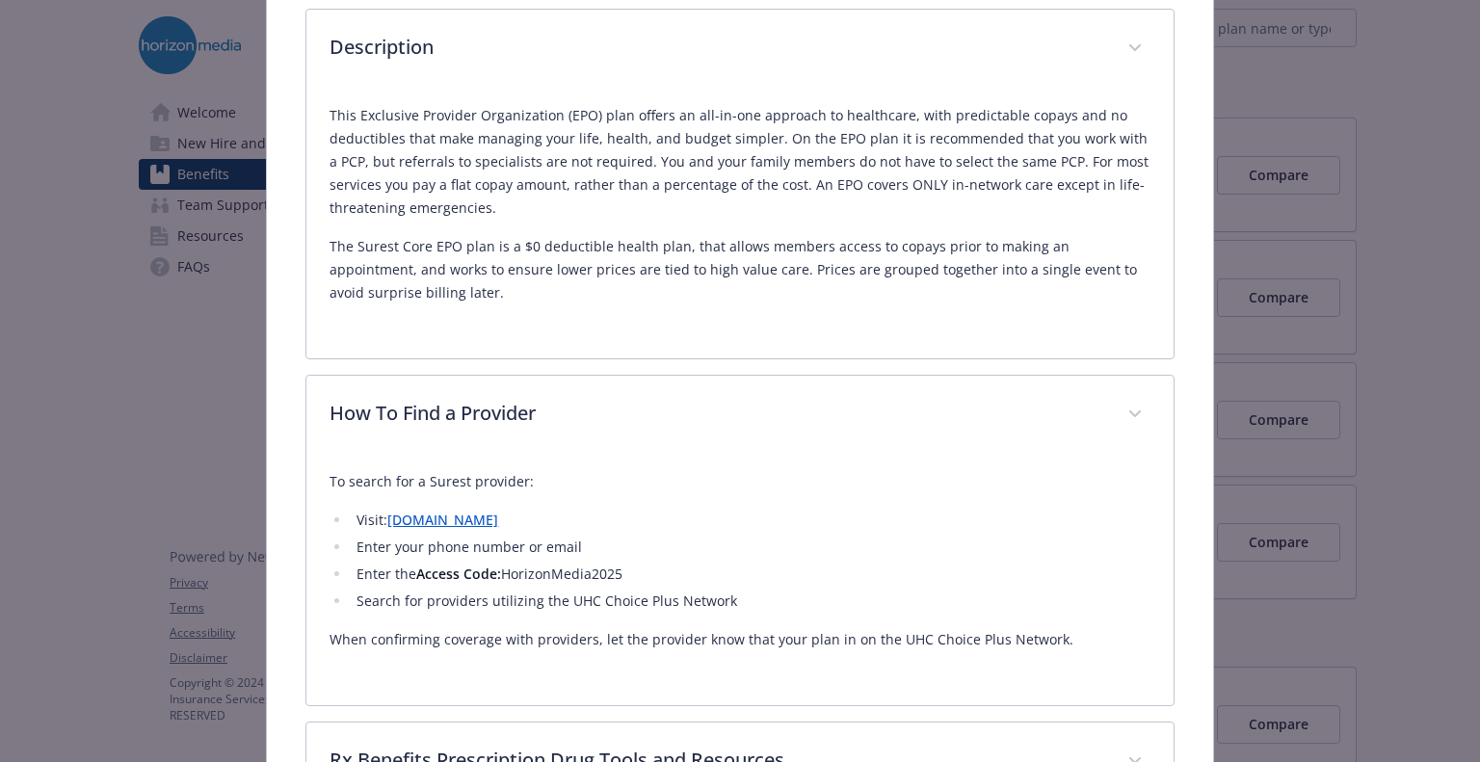
click at [511, 176] on p "This Exclusive Provider Organization (EPO) plan offers an all-in-one approach t…" at bounding box center [739, 162] width 820 height 116
